Goal: Task Accomplishment & Management: Use online tool/utility

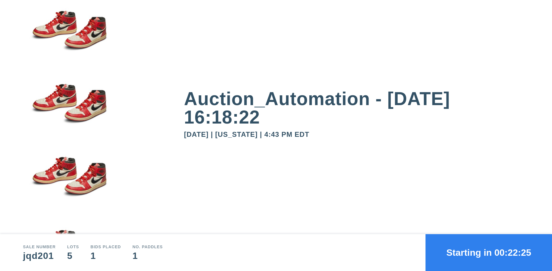
click at [489, 252] on button "Starting in 00:22:25" at bounding box center [489, 252] width 127 height 37
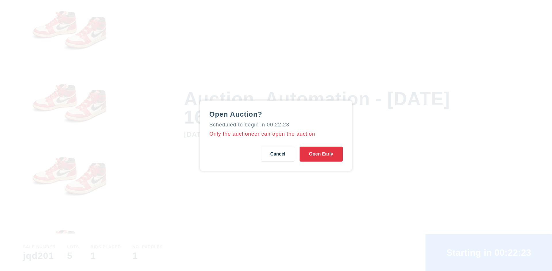
click at [321, 154] on button "Open Early" at bounding box center [321, 153] width 43 height 15
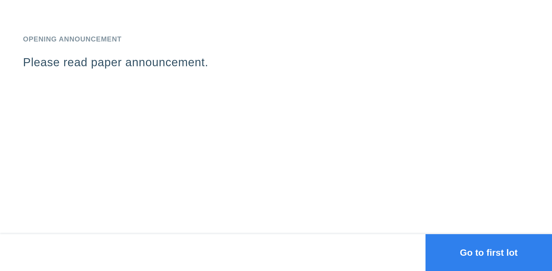
click at [489, 252] on button "Go to first lot" at bounding box center [489, 252] width 127 height 37
